Goal: Task Accomplishment & Management: Manage account settings

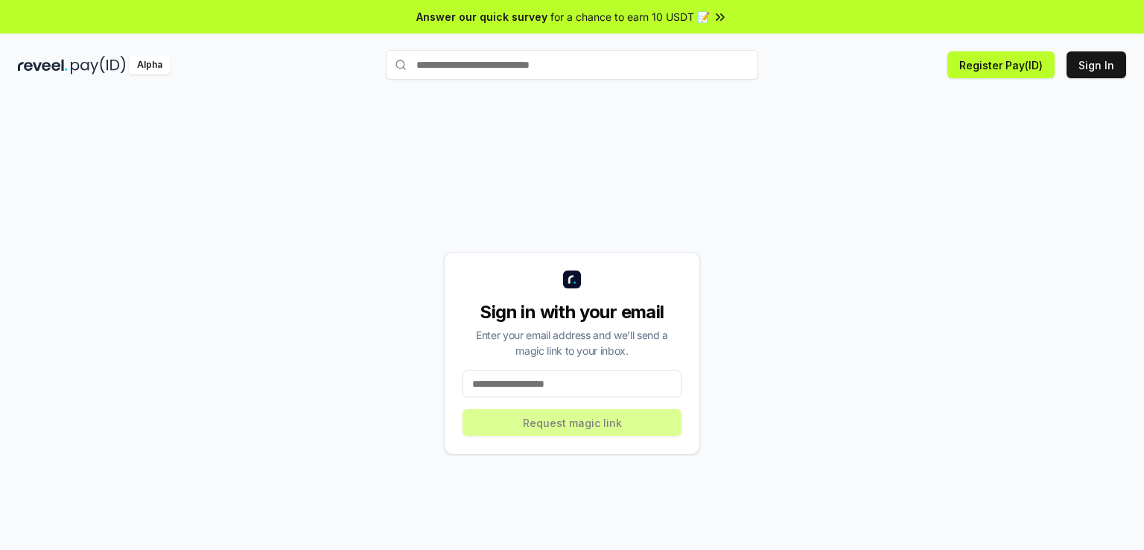
click at [581, 374] on input at bounding box center [572, 383] width 219 height 27
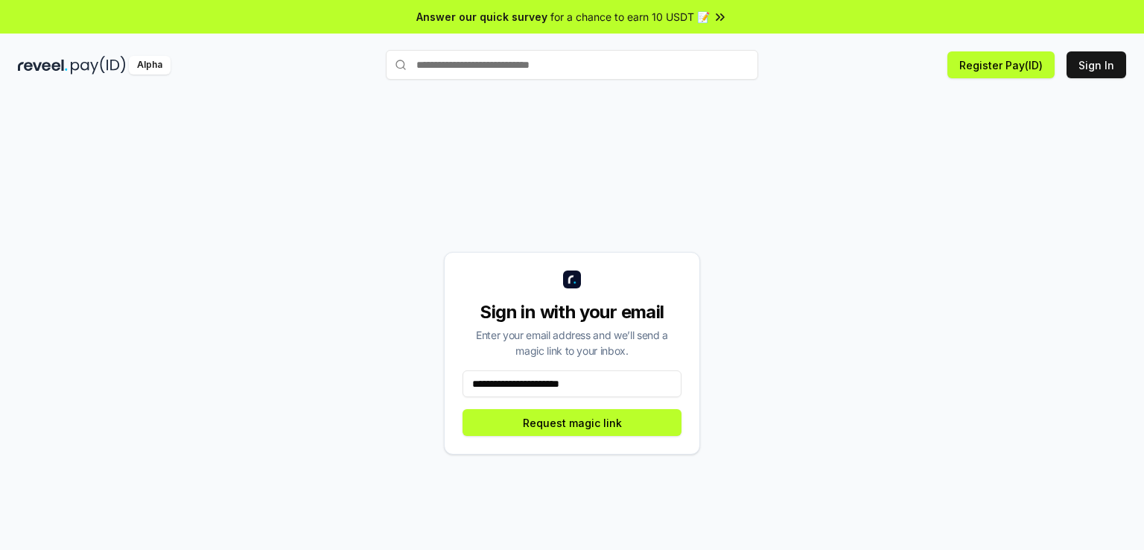
type input "**********"
click at [592, 419] on button "Request magic link" at bounding box center [572, 422] width 219 height 27
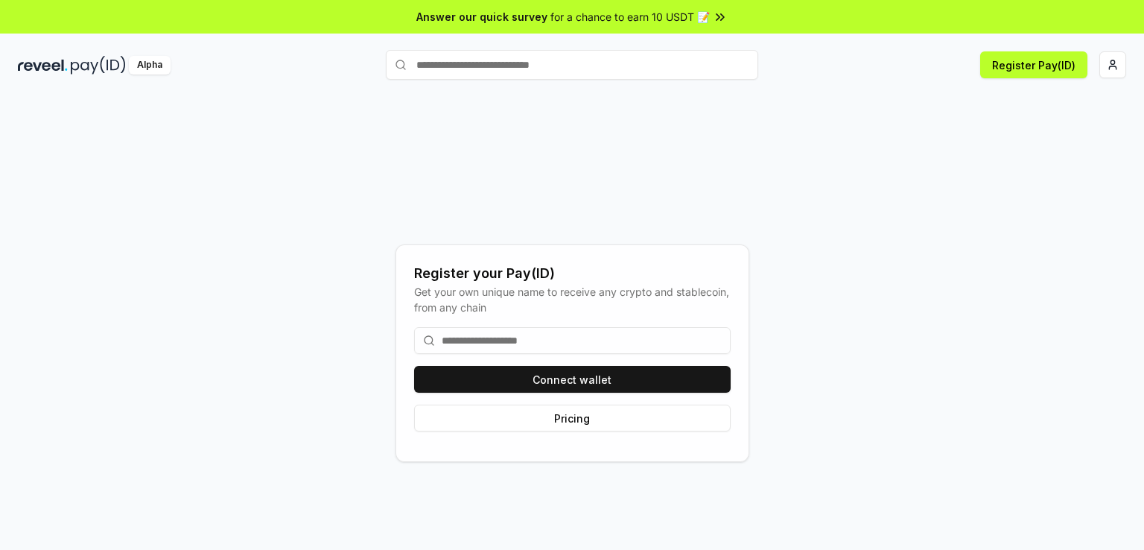
click at [490, 343] on input at bounding box center [572, 340] width 317 height 27
paste input "********"
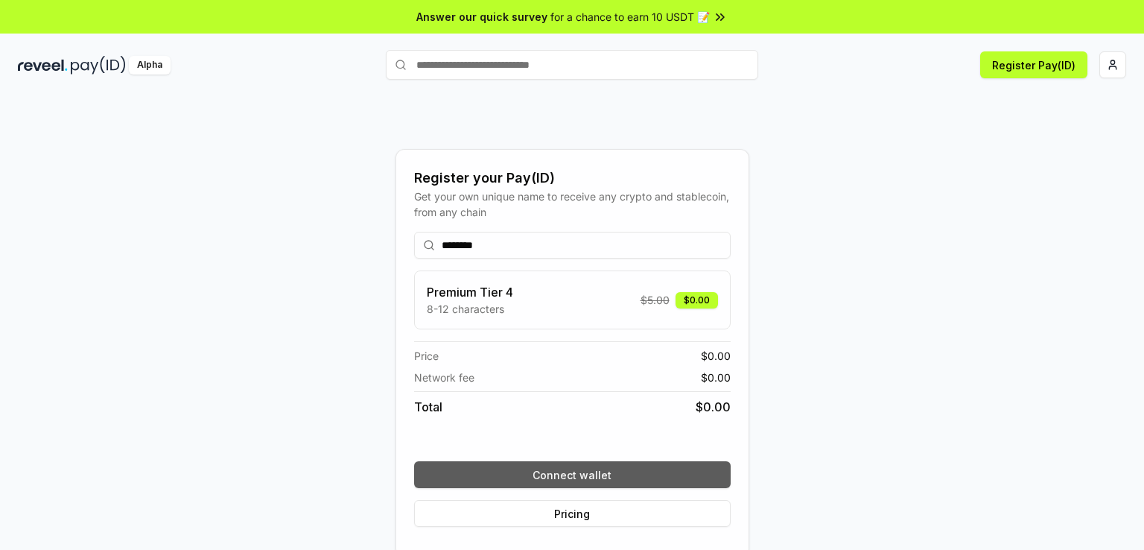
type input "********"
click at [622, 474] on button "Connect wallet" at bounding box center [572, 474] width 317 height 27
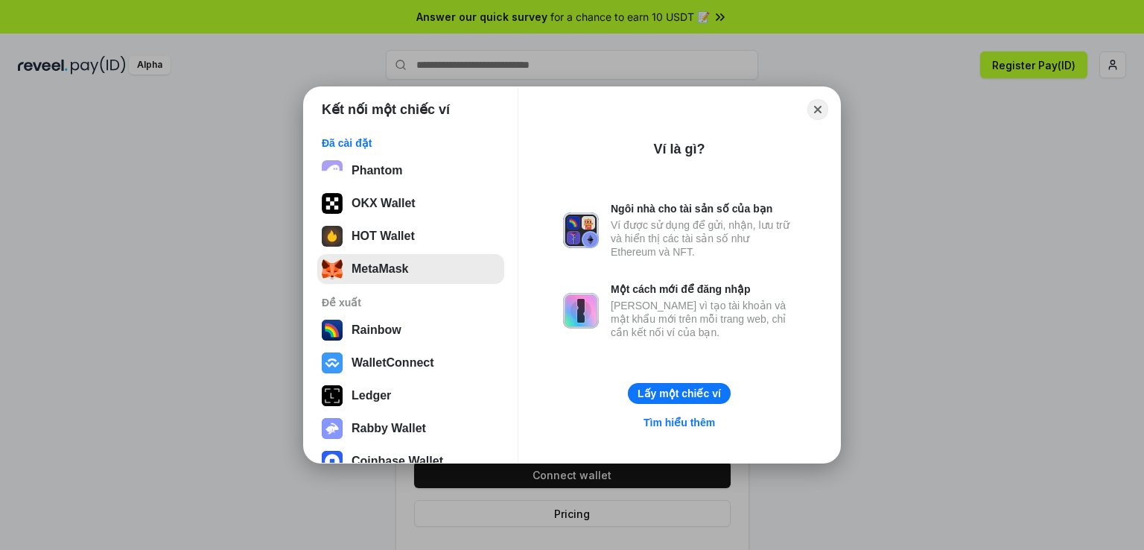
click at [390, 261] on button "MetaMask" at bounding box center [410, 269] width 187 height 30
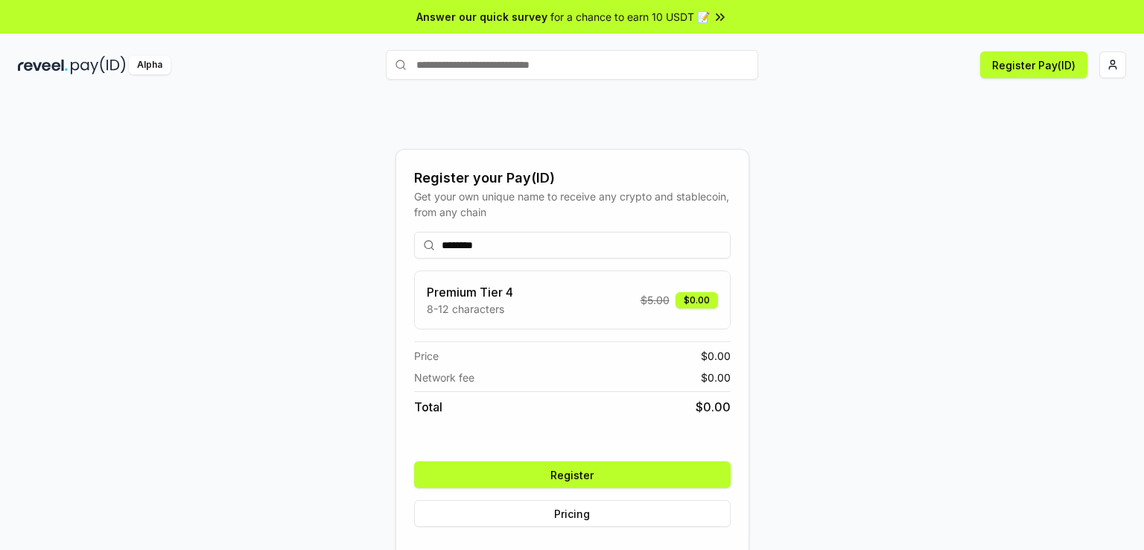
scroll to position [42, 0]
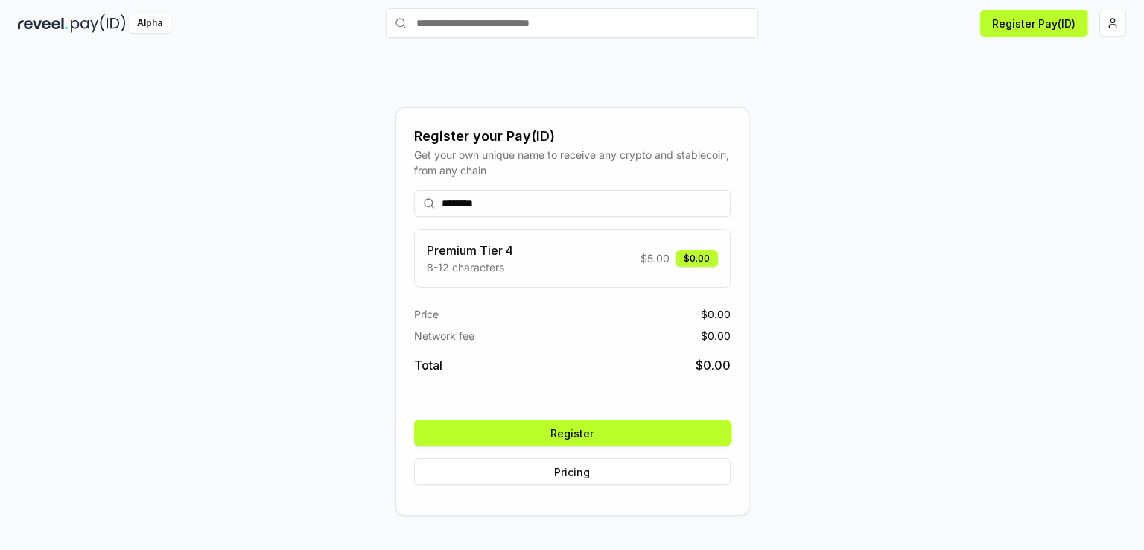
click at [624, 428] on button "Register" at bounding box center [572, 432] width 317 height 27
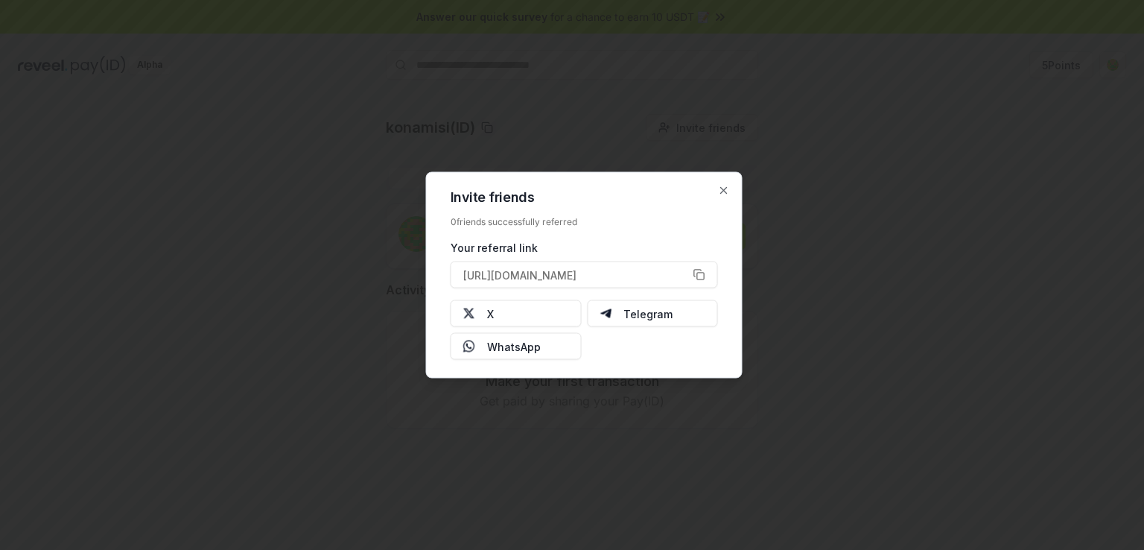
click at [891, 203] on div at bounding box center [572, 275] width 1144 height 550
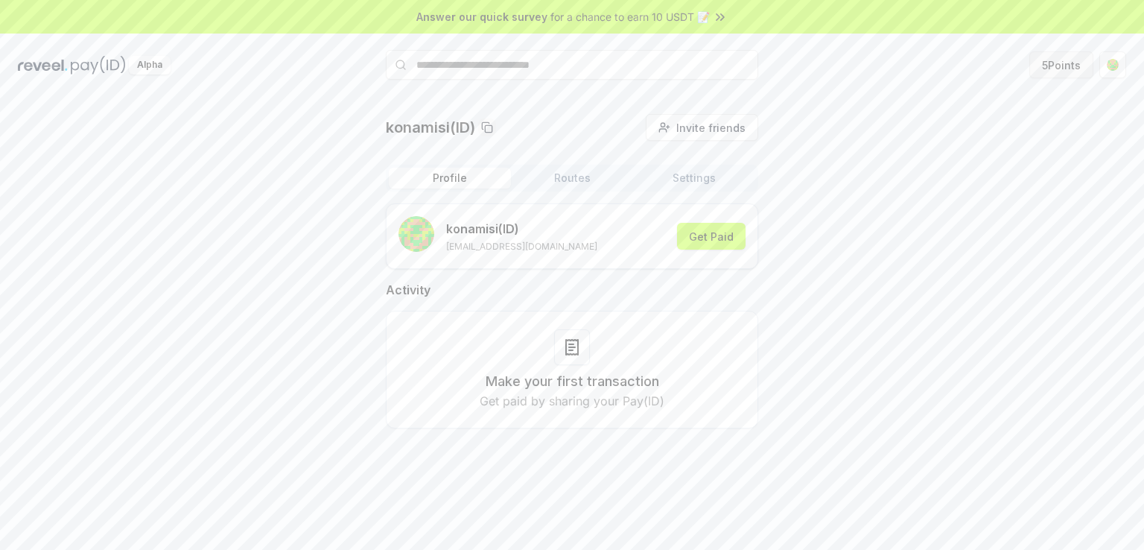
click at [1064, 72] on button "5 Points" at bounding box center [1062, 64] width 64 height 27
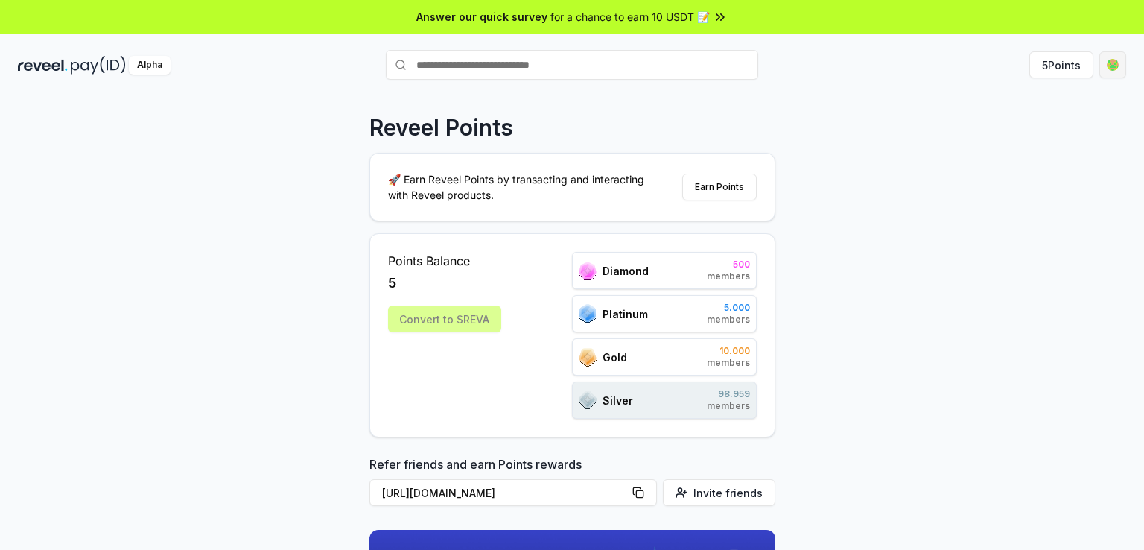
click at [1109, 60] on html "Answer our quick survey for a chance to earn 10 USDT 📝 Alpha 5 Points Reveel Po…" at bounding box center [572, 275] width 1144 height 550
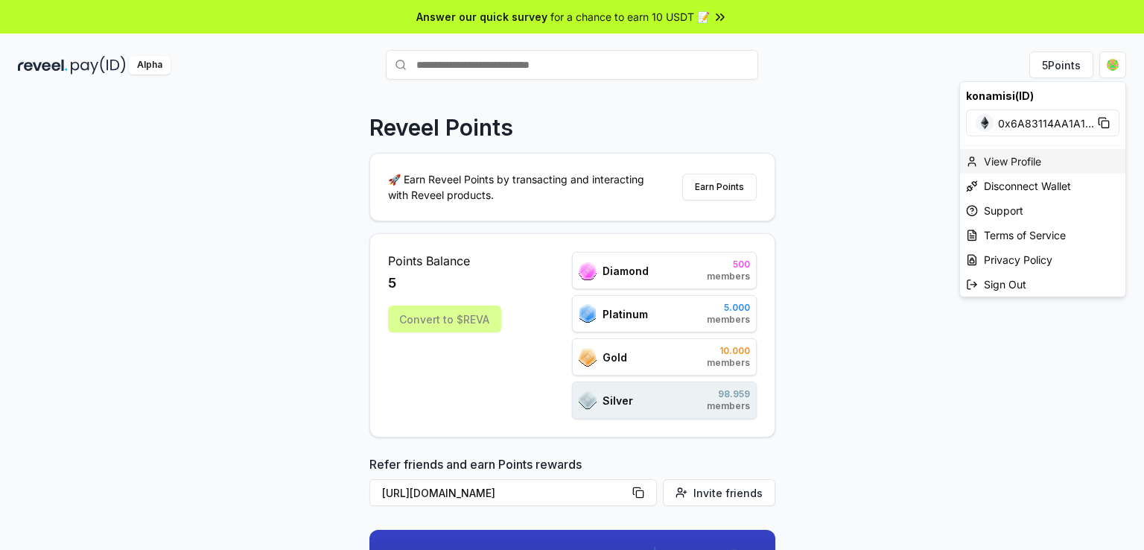
click at [993, 163] on div "View Profile" at bounding box center [1042, 161] width 165 height 25
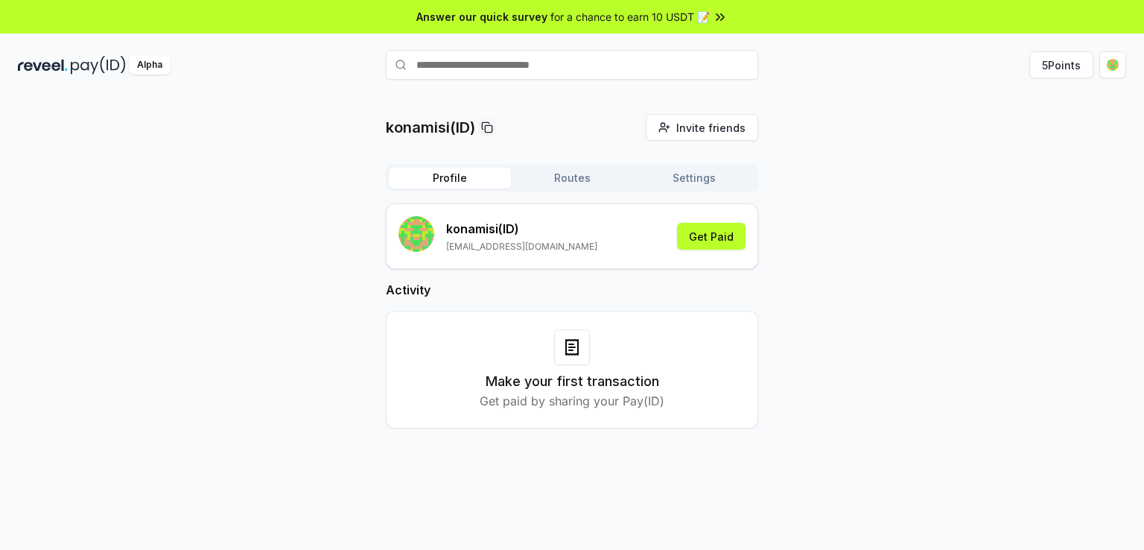
click at [567, 177] on button "Routes" at bounding box center [572, 178] width 122 height 21
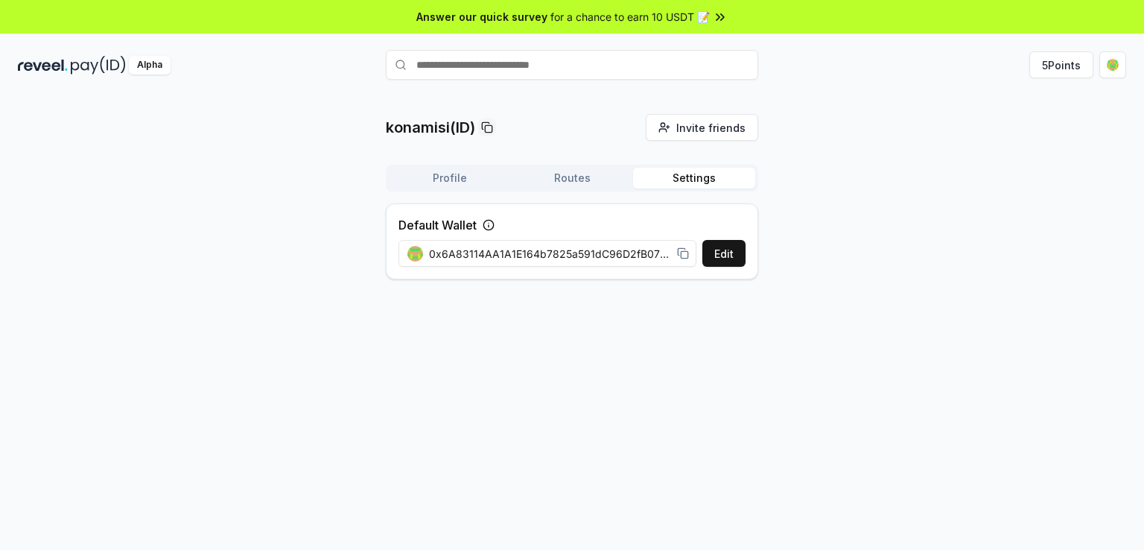
click at [687, 176] on button "Settings" at bounding box center [694, 178] width 122 height 21
click at [565, 173] on button "Routes" at bounding box center [572, 178] width 122 height 21
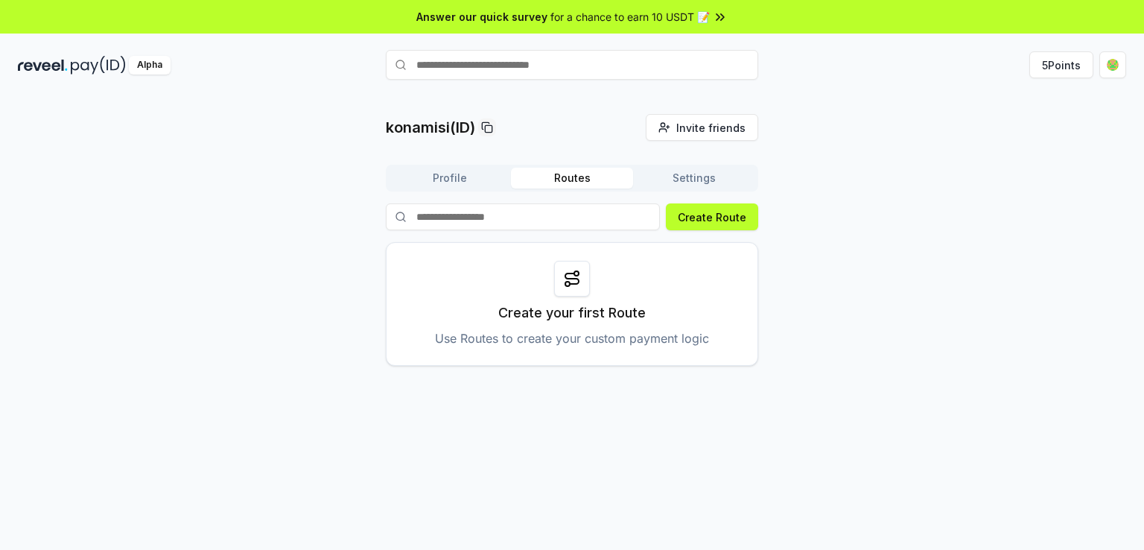
click at [455, 182] on button "Profile" at bounding box center [450, 178] width 122 height 21
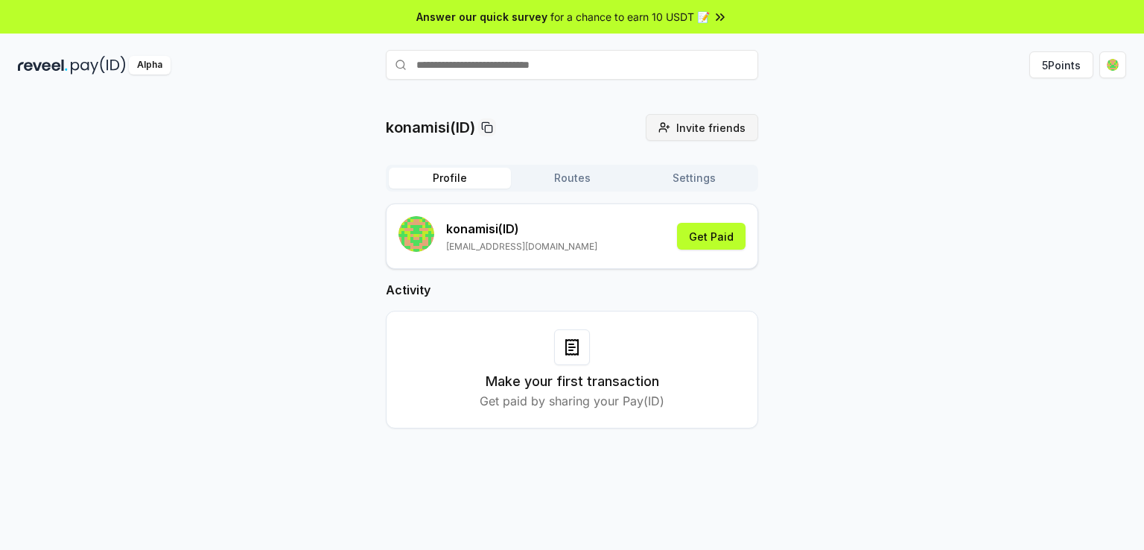
click at [739, 117] on button "Invite friends Invite" at bounding box center [702, 127] width 113 height 27
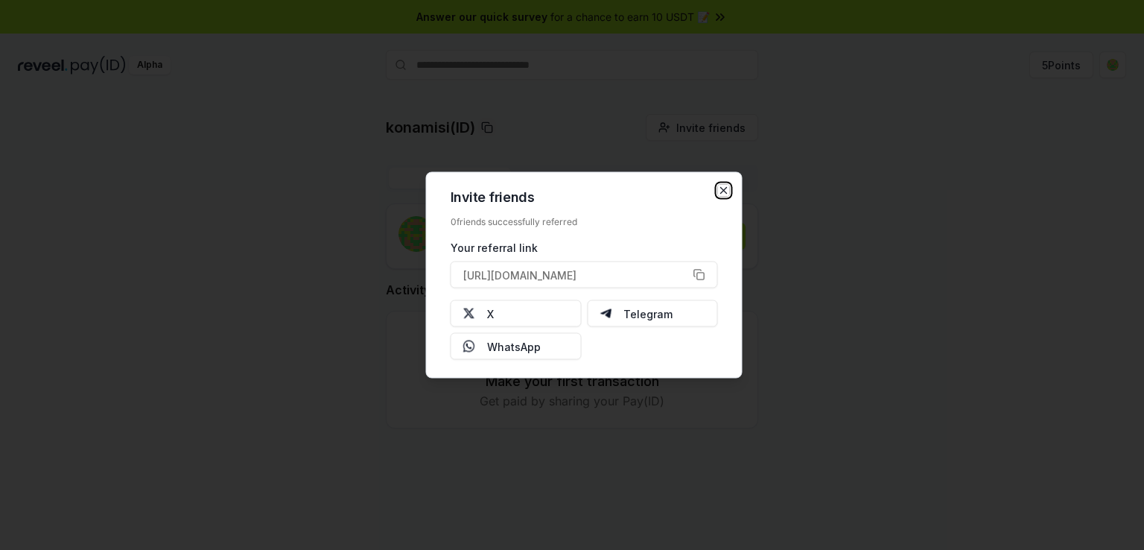
click at [725, 188] on icon "button" at bounding box center [724, 191] width 12 height 12
